Goal: Task Accomplishment & Management: Manage account settings

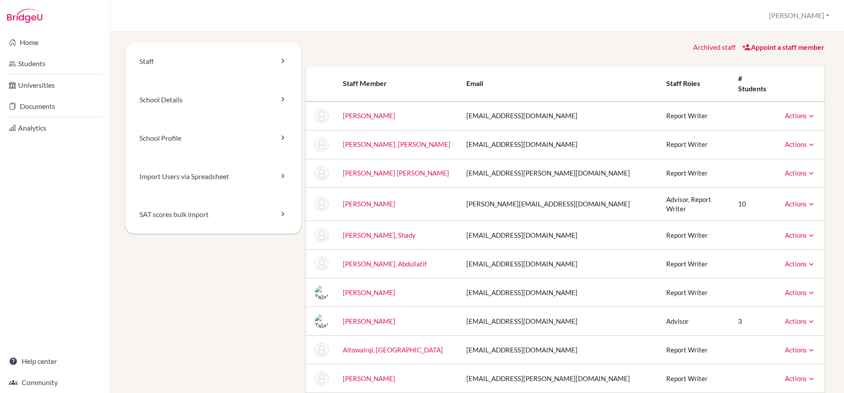
click at [812, 17] on button "[PERSON_NAME]" at bounding box center [799, 15] width 68 height 16
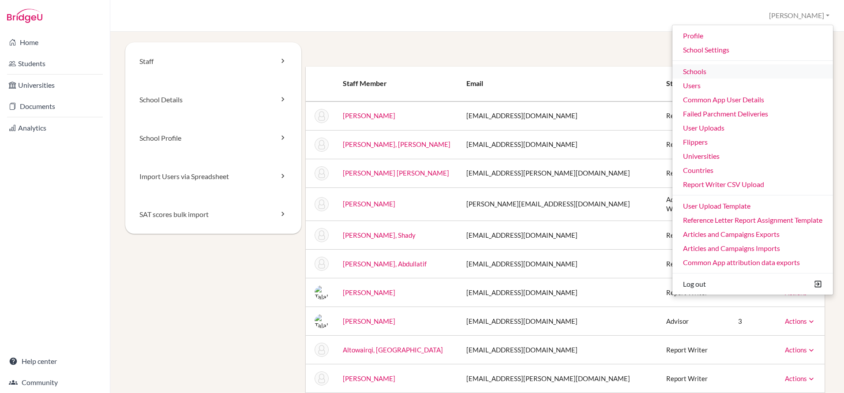
click at [704, 70] on link "Schools" at bounding box center [752, 71] width 161 height 14
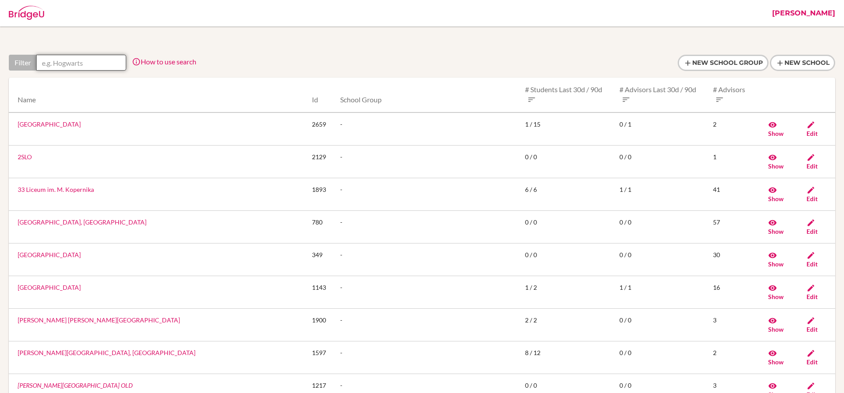
click at [107, 61] on input "text" at bounding box center [81, 63] width 90 height 16
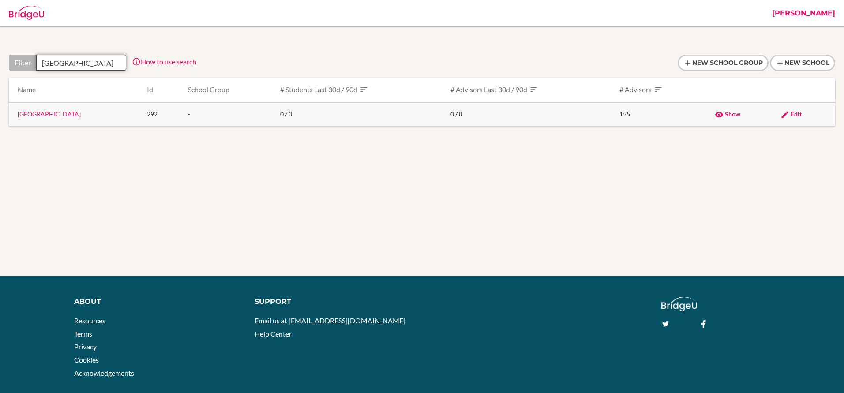
type input "Mill Hill"
click at [790, 113] on span "Edit" at bounding box center [795, 113] width 11 height 7
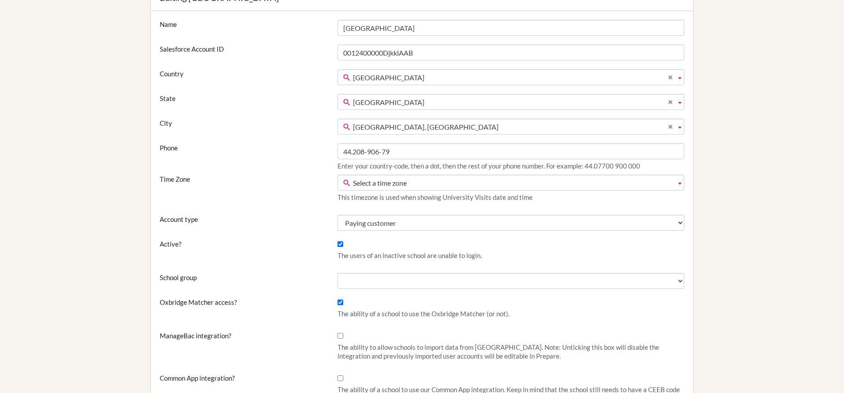
scroll to position [99, 0]
click at [340, 246] on input "Active?" at bounding box center [340, 244] width 6 height 6
checkbox input "false"
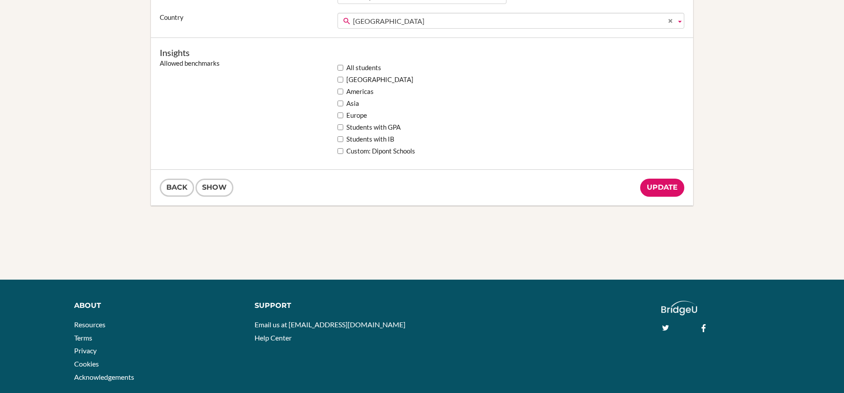
scroll to position [755, 0]
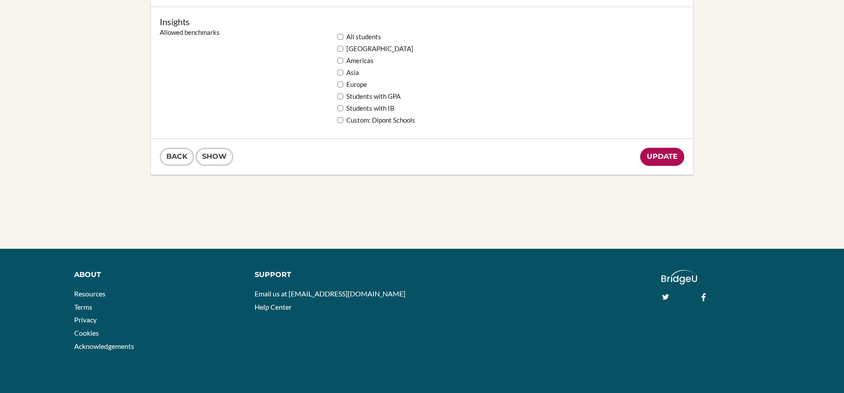
click at [659, 153] on input "Update" at bounding box center [662, 157] width 44 height 18
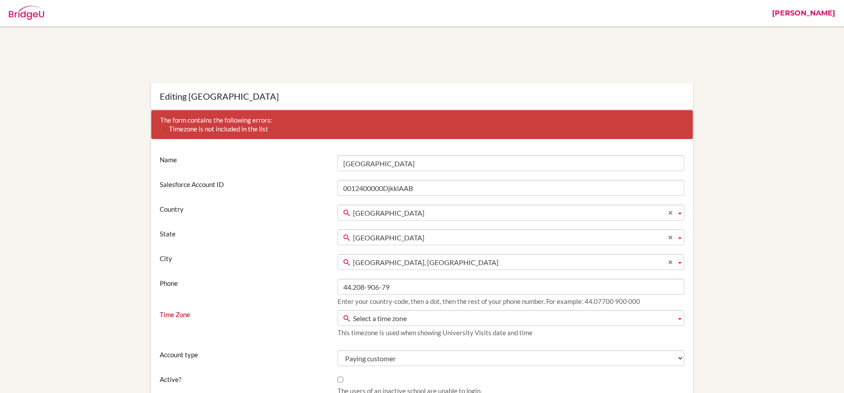
click at [367, 321] on span "Select a time zone" at bounding box center [512, 319] width 319 height 16
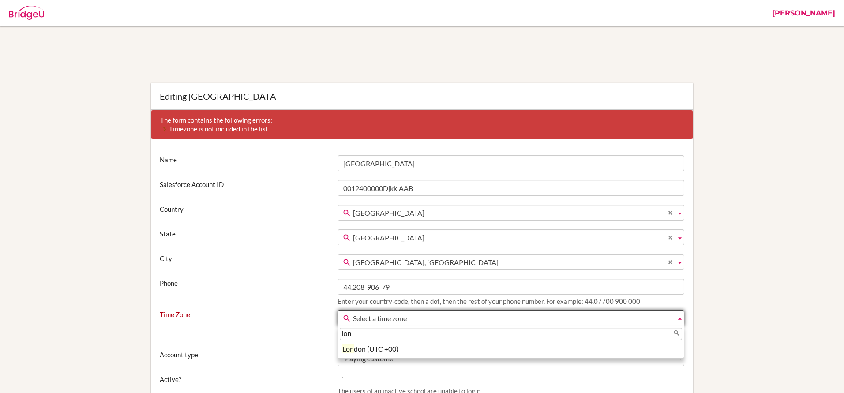
type input "lon"
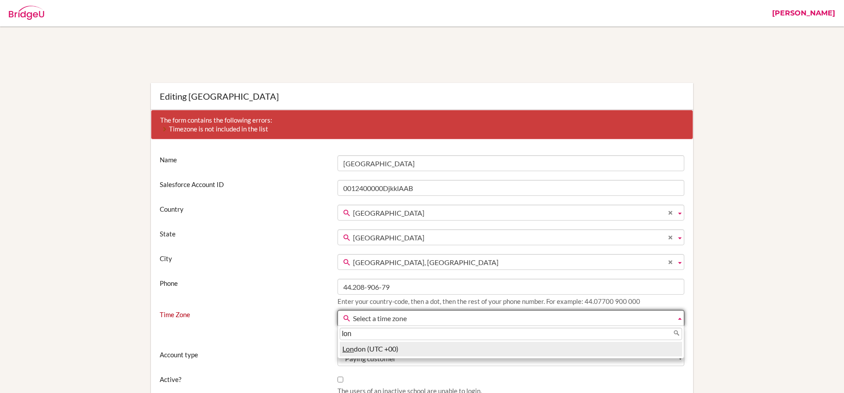
click at [364, 350] on li "Lon don (UTC +00)" at bounding box center [511, 349] width 342 height 15
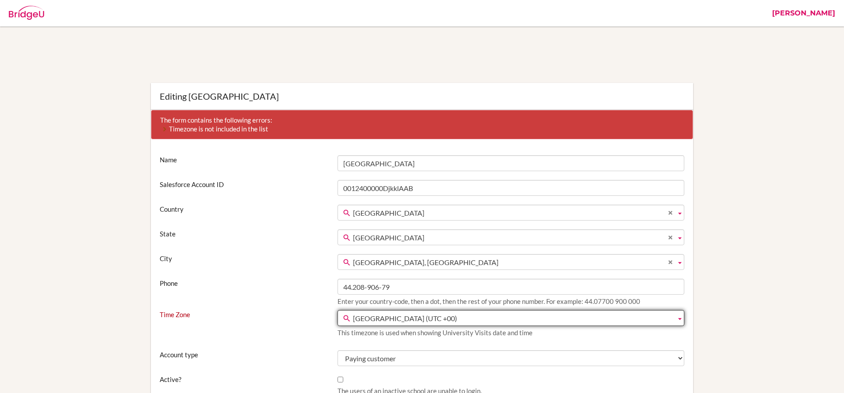
click at [319, 333] on div "Time Zone Select a time zone International Date Line West (UTC -12) American Sa…" at bounding box center [421, 325] width 533 height 31
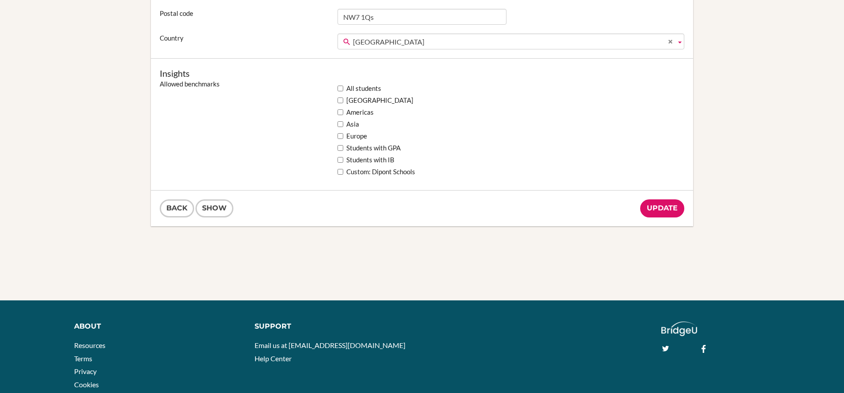
scroll to position [791, 0]
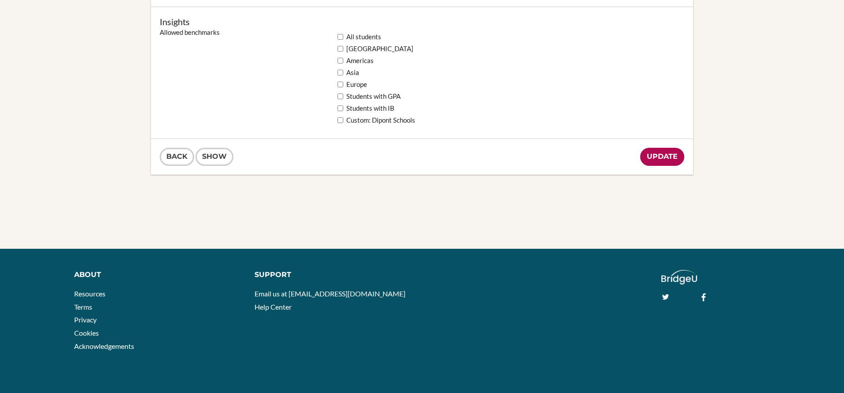
click at [668, 161] on input "Update" at bounding box center [662, 157] width 44 height 18
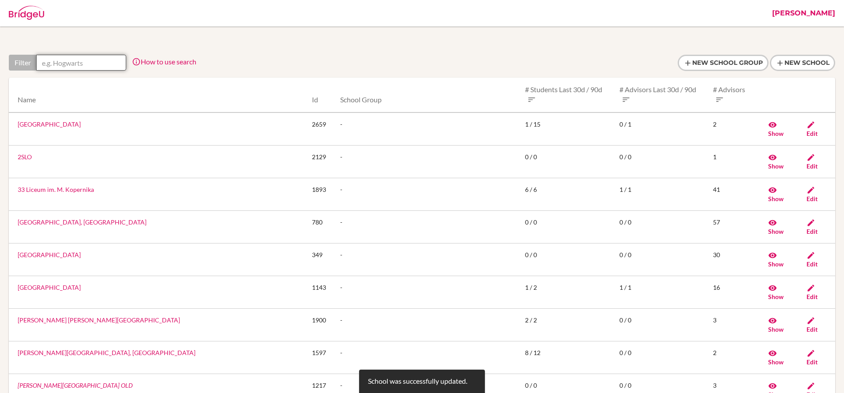
click at [95, 64] on input "text" at bounding box center [81, 63] width 90 height 16
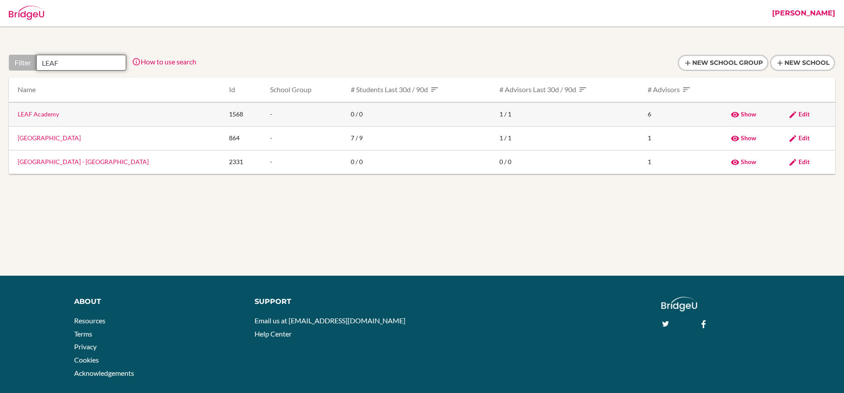
type input "LEAF"
click at [44, 112] on link "LEAF Academy" at bounding box center [38, 113] width 41 height 7
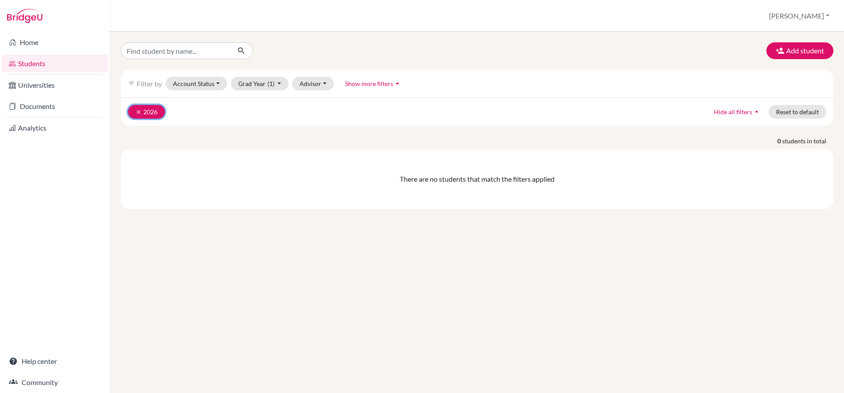
click at [138, 112] on icon "clear" at bounding box center [138, 112] width 6 height 6
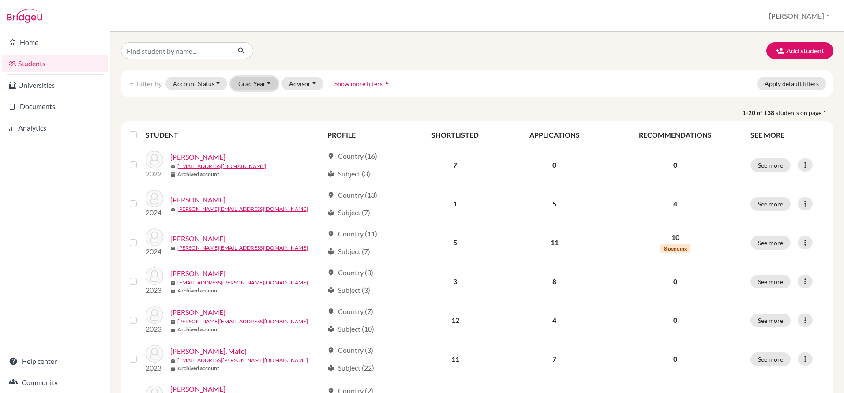
click at [253, 80] on button "Grad Year" at bounding box center [255, 84] width 48 height 14
click at [195, 108] on p "1-20 of 138 students on page 1" at bounding box center [477, 112] width 726 height 9
click at [44, 361] on link "Help center" at bounding box center [55, 361] width 106 height 18
